Goal: Check status: Check status

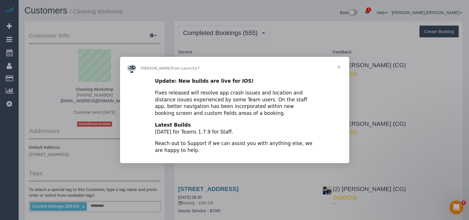
click at [337, 66] on span "Close" at bounding box center [339, 67] width 21 height 21
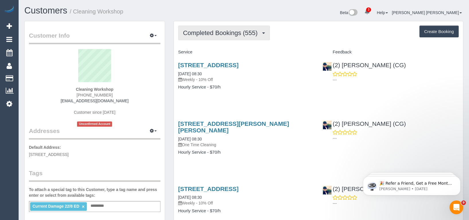
click at [223, 36] on span "Completed Bookings (555)" at bounding box center [221, 32] width 77 height 7
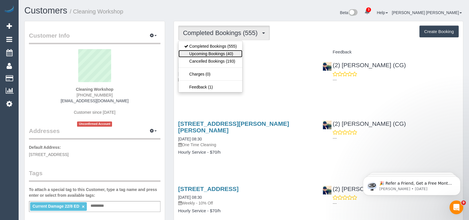
click at [220, 53] on link "Upcoming Bookings (40)" at bounding box center [211, 53] width 64 height 7
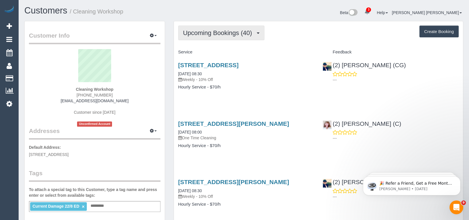
click at [222, 35] on span "Upcoming Bookings (40)" at bounding box center [219, 32] width 72 height 7
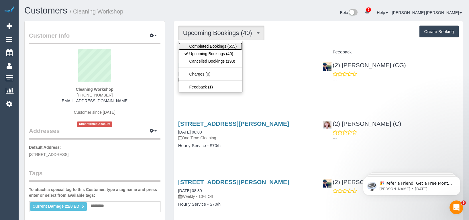
click at [221, 48] on link "Completed Bookings (555)" at bounding box center [211, 45] width 64 height 7
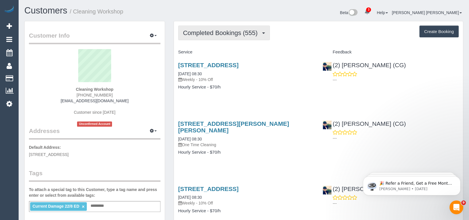
click at [221, 32] on span "Completed Bookings (555)" at bounding box center [221, 32] width 77 height 7
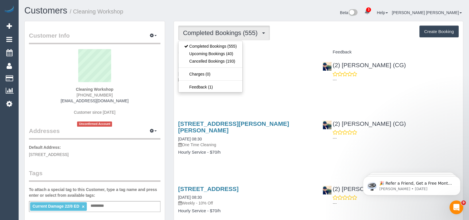
click at [219, 53] on link "Upcoming Bookings (40)" at bounding box center [211, 53] width 64 height 7
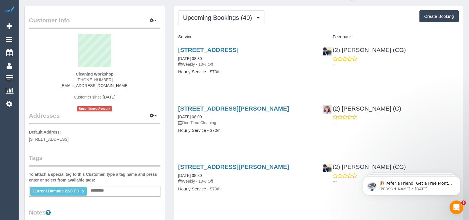
scroll to position [29, 0]
